Goal: Navigation & Orientation: Find specific page/section

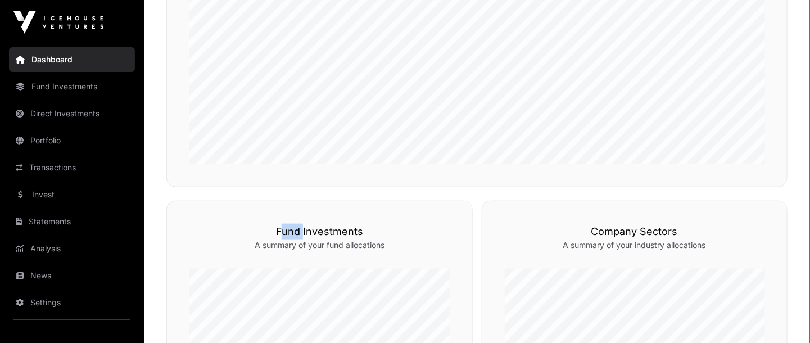
scroll to position [335, 0]
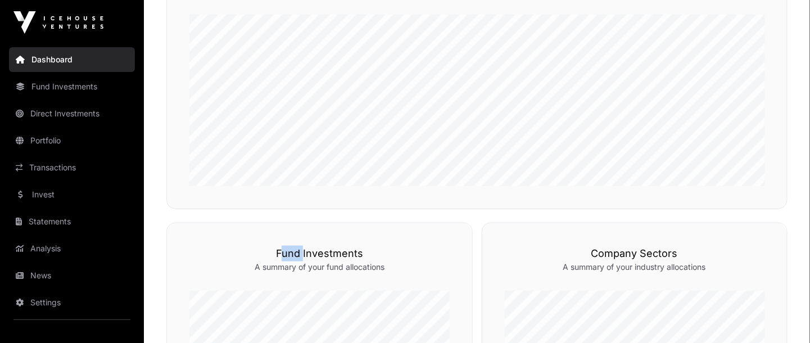
click at [58, 114] on link "Direct Investments" at bounding box center [72, 113] width 126 height 25
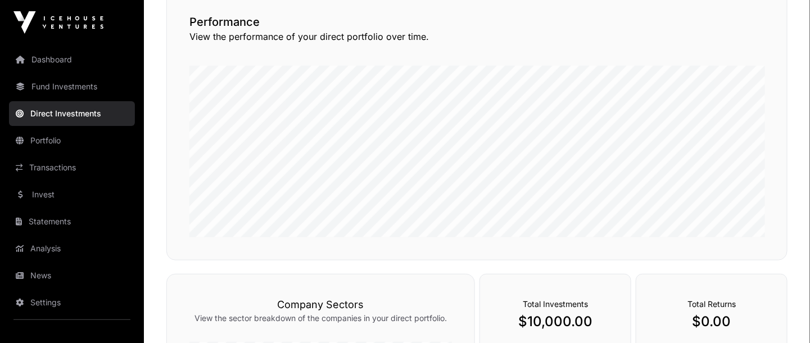
scroll to position [105, 0]
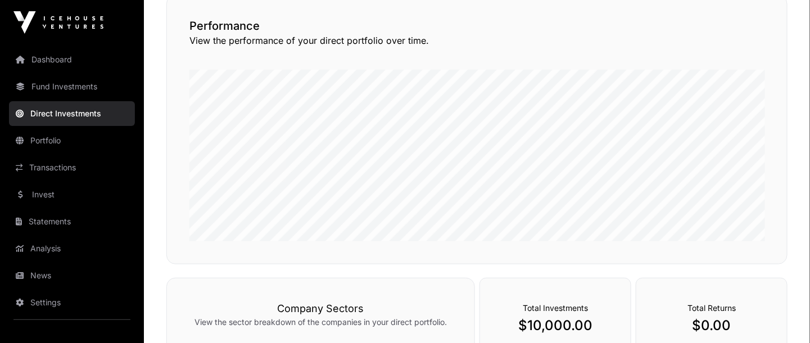
click at [55, 89] on link "Fund Investments" at bounding box center [72, 86] width 126 height 25
click at [55, 91] on link "Fund Investments" at bounding box center [72, 86] width 126 height 25
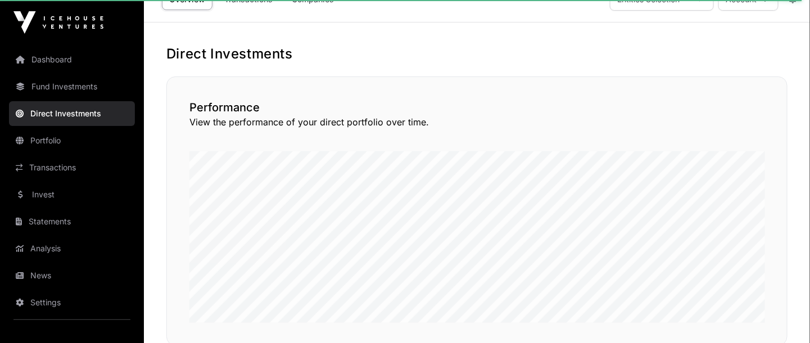
scroll to position [0, 0]
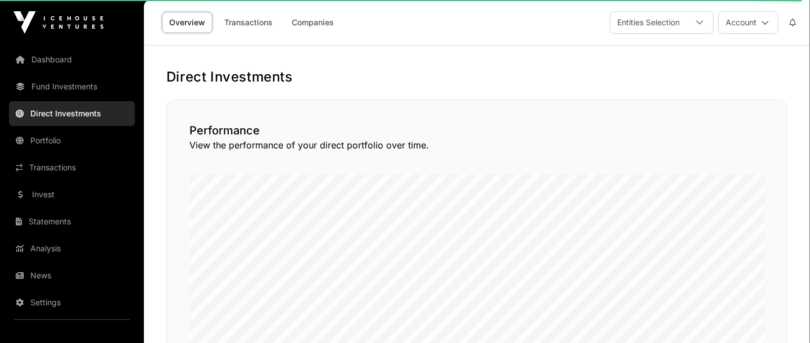
click at [42, 90] on link "Fund Investments" at bounding box center [72, 86] width 126 height 25
click at [20, 86] on icon at bounding box center [20, 87] width 9 height 8
click at [97, 85] on link "Fund Investments" at bounding box center [72, 86] width 126 height 25
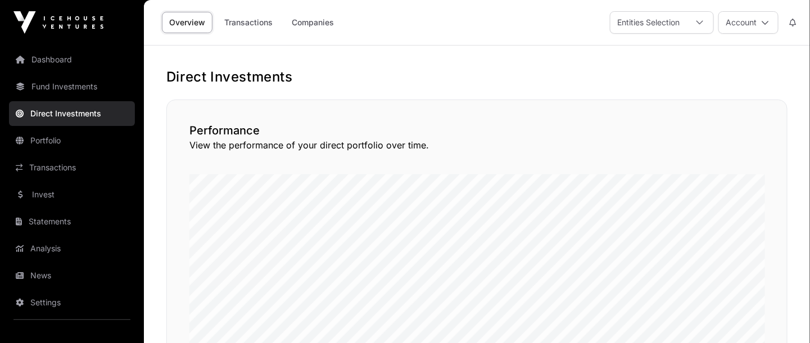
click at [74, 62] on link "Dashboard" at bounding box center [72, 59] width 126 height 25
click at [57, 60] on link "Dashboard" at bounding box center [72, 59] width 126 height 25
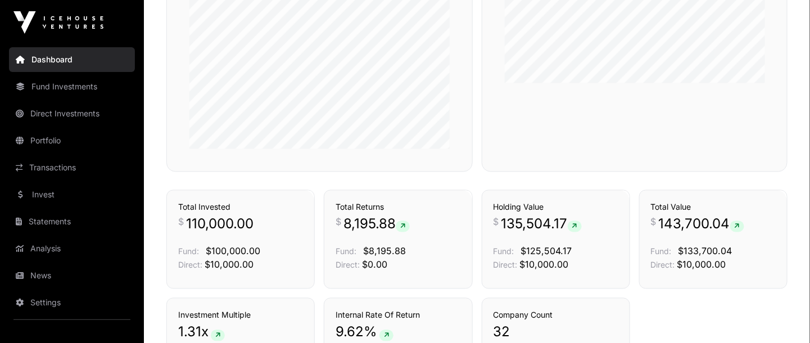
scroll to position [649, 0]
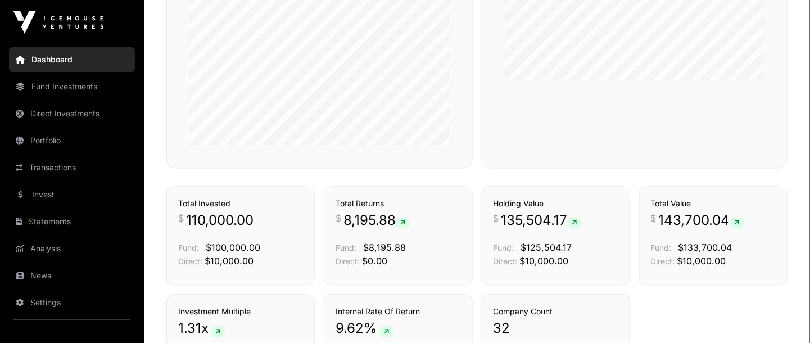
click at [38, 146] on link "Portfolio" at bounding box center [72, 140] width 126 height 25
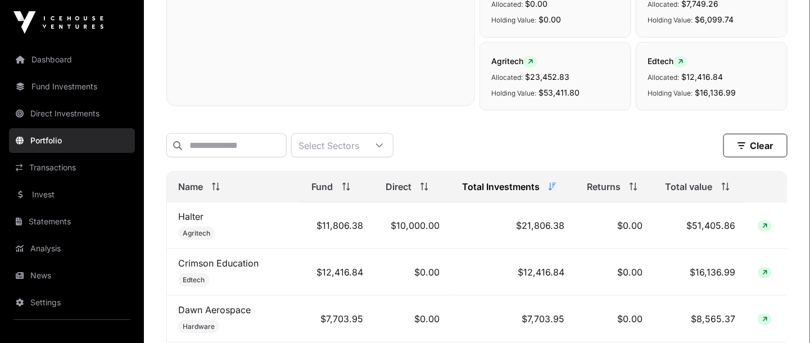
scroll to position [349, 0]
